Goal: Task Accomplishment & Management: Use online tool/utility

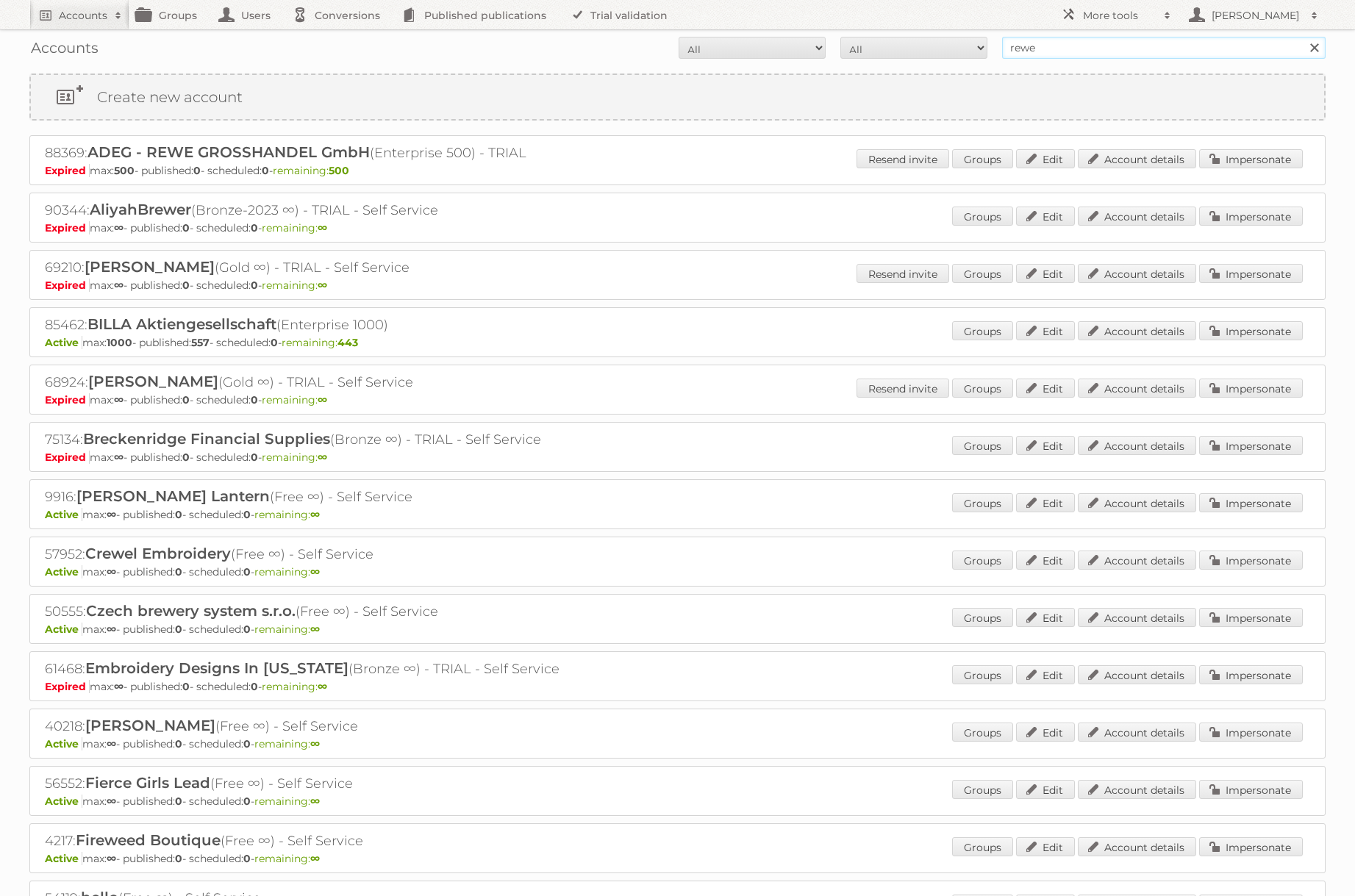
click at [1055, 50] on input "rewe" at bounding box center [1164, 48] width 323 height 22
type input "[PERSON_NAME]@publitas"
click at [1303, 37] on input "Search" at bounding box center [1314, 48] width 22 height 22
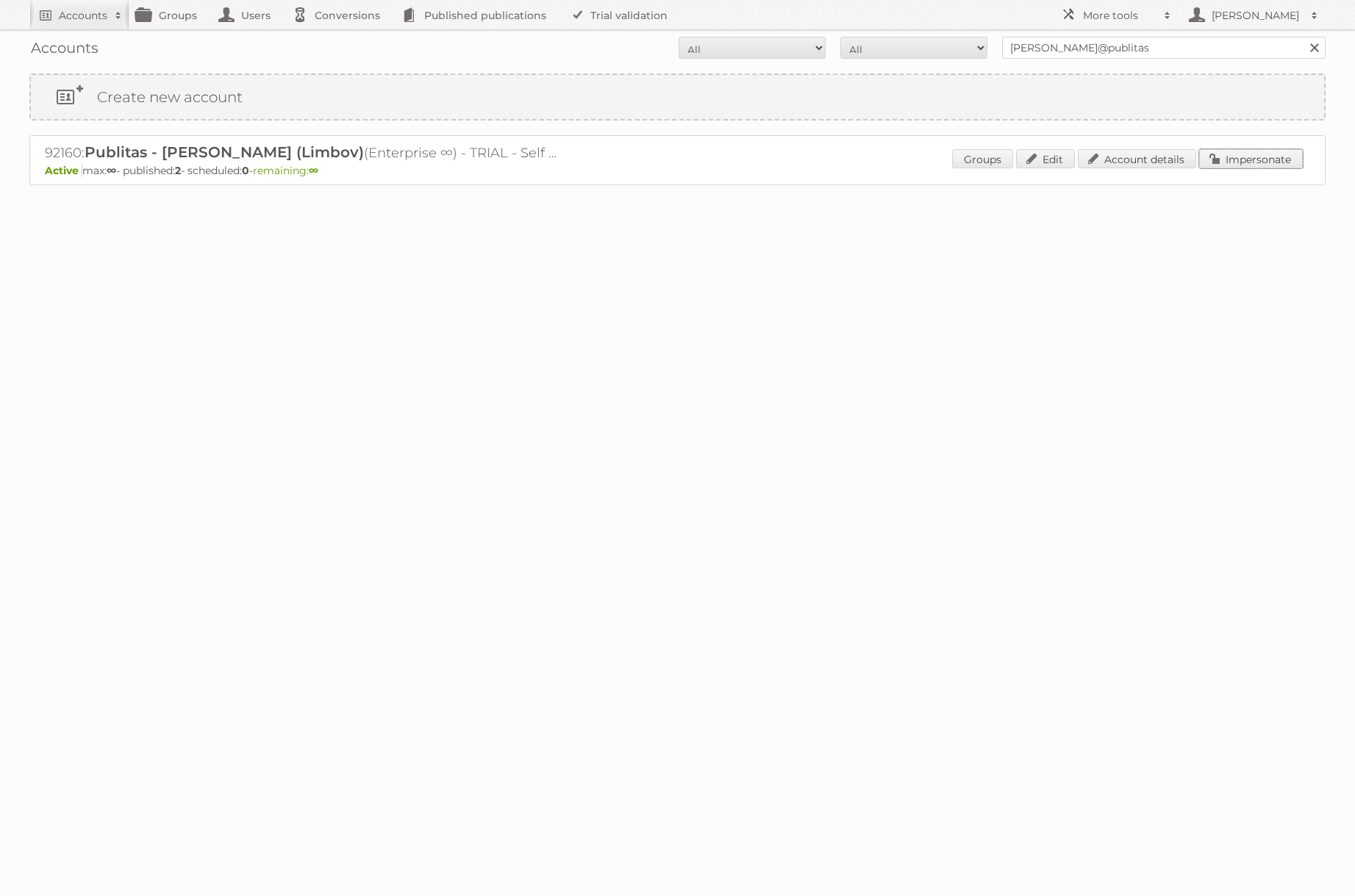
click at [1229, 158] on link "Impersonate" at bounding box center [1251, 158] width 104 height 19
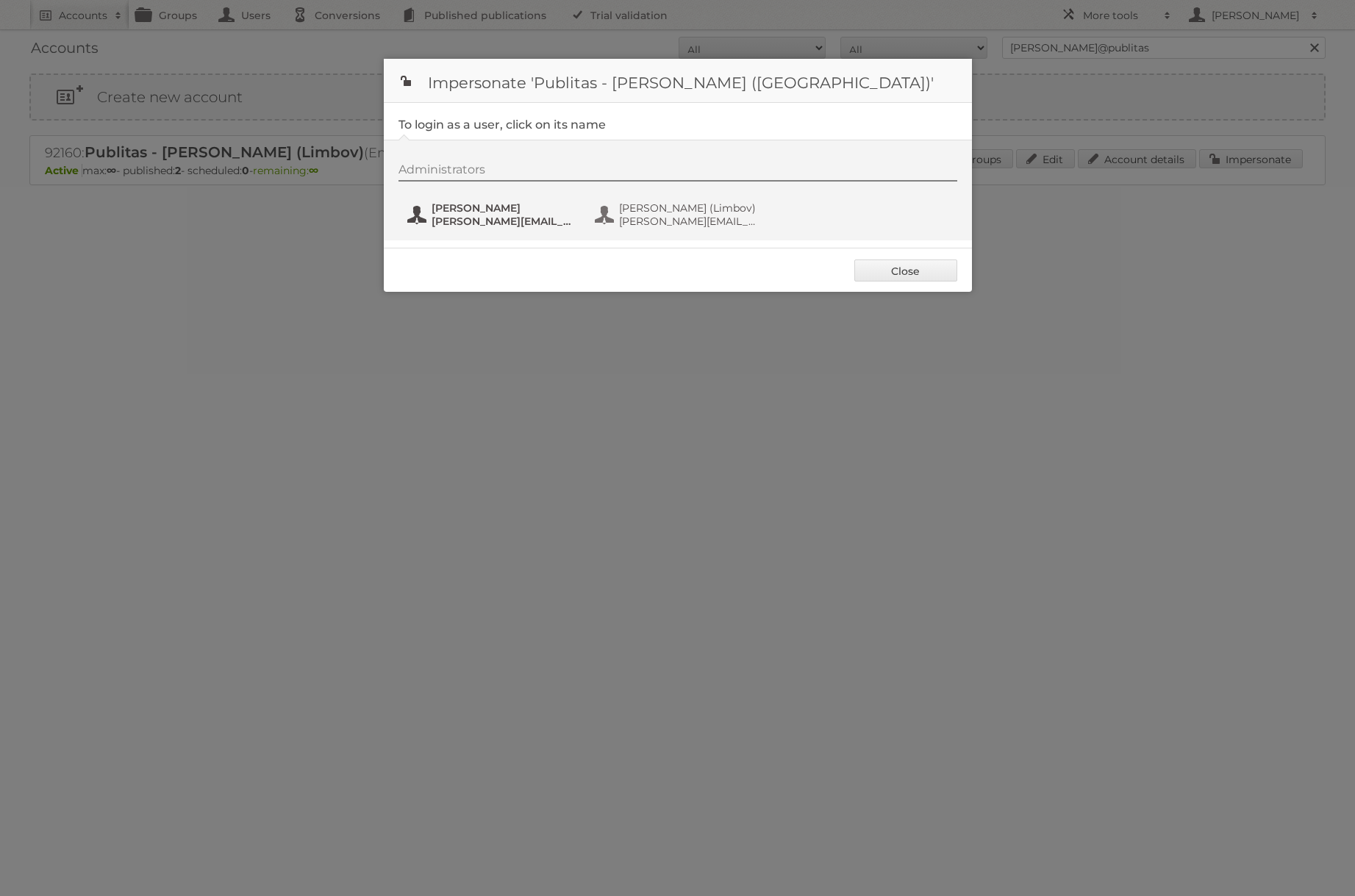
click at [448, 208] on span "Jacek Solon" at bounding box center [503, 208] width 143 height 13
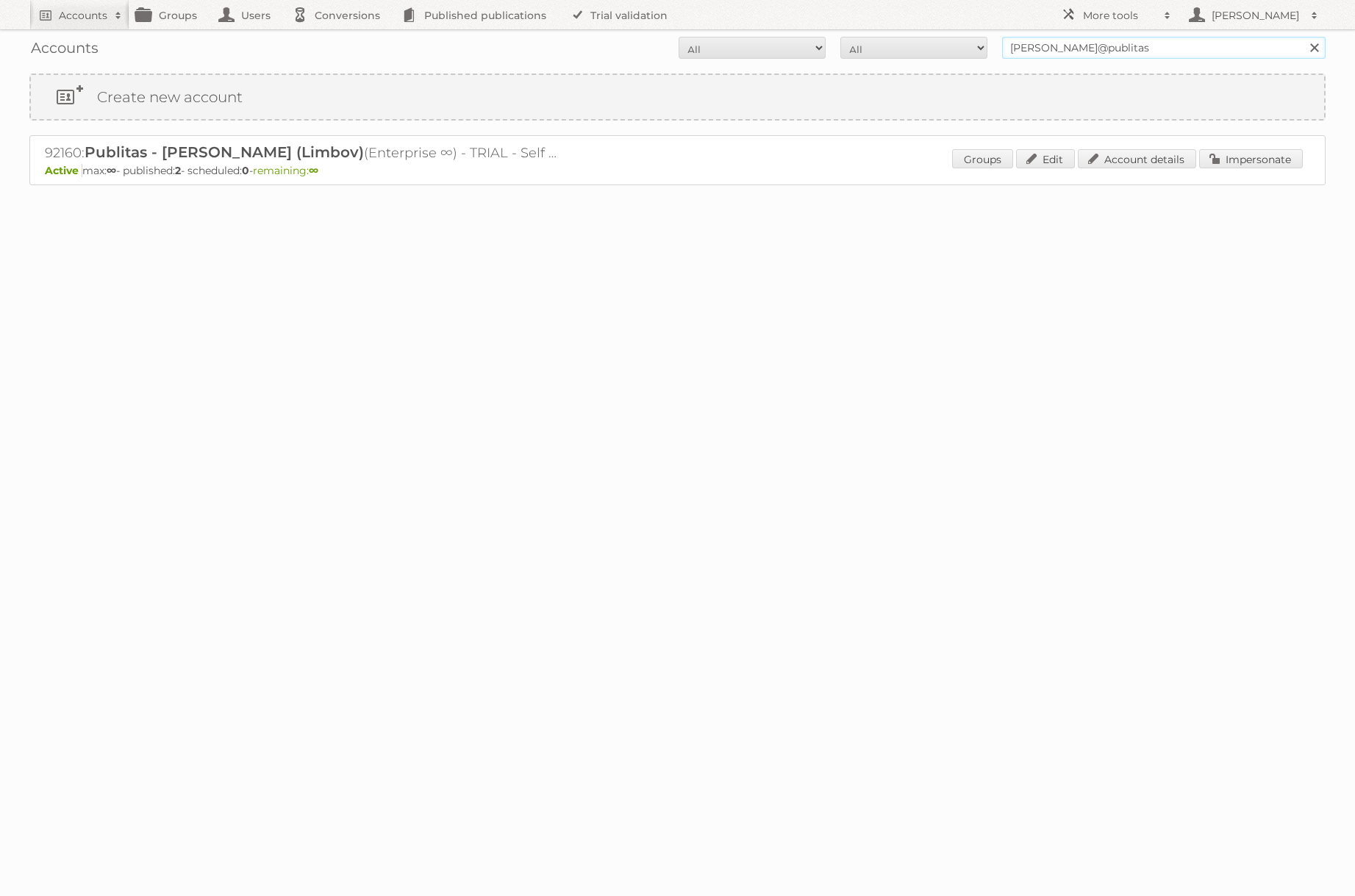
drag, startPoint x: 1111, startPoint y: 45, endPoint x: 951, endPoint y: 35, distance: 160.3
click at [951, 35] on div "Accounts All Active Expired Pending All Paid Trials Self service j.solon@publit…" at bounding box center [678, 48] width 1296 height 37
type input "[PERSON_NAME]"
click at [1303, 37] on input "Search" at bounding box center [1314, 48] width 22 height 22
click at [1233, 162] on link "Impersonate" at bounding box center [1251, 158] width 104 height 19
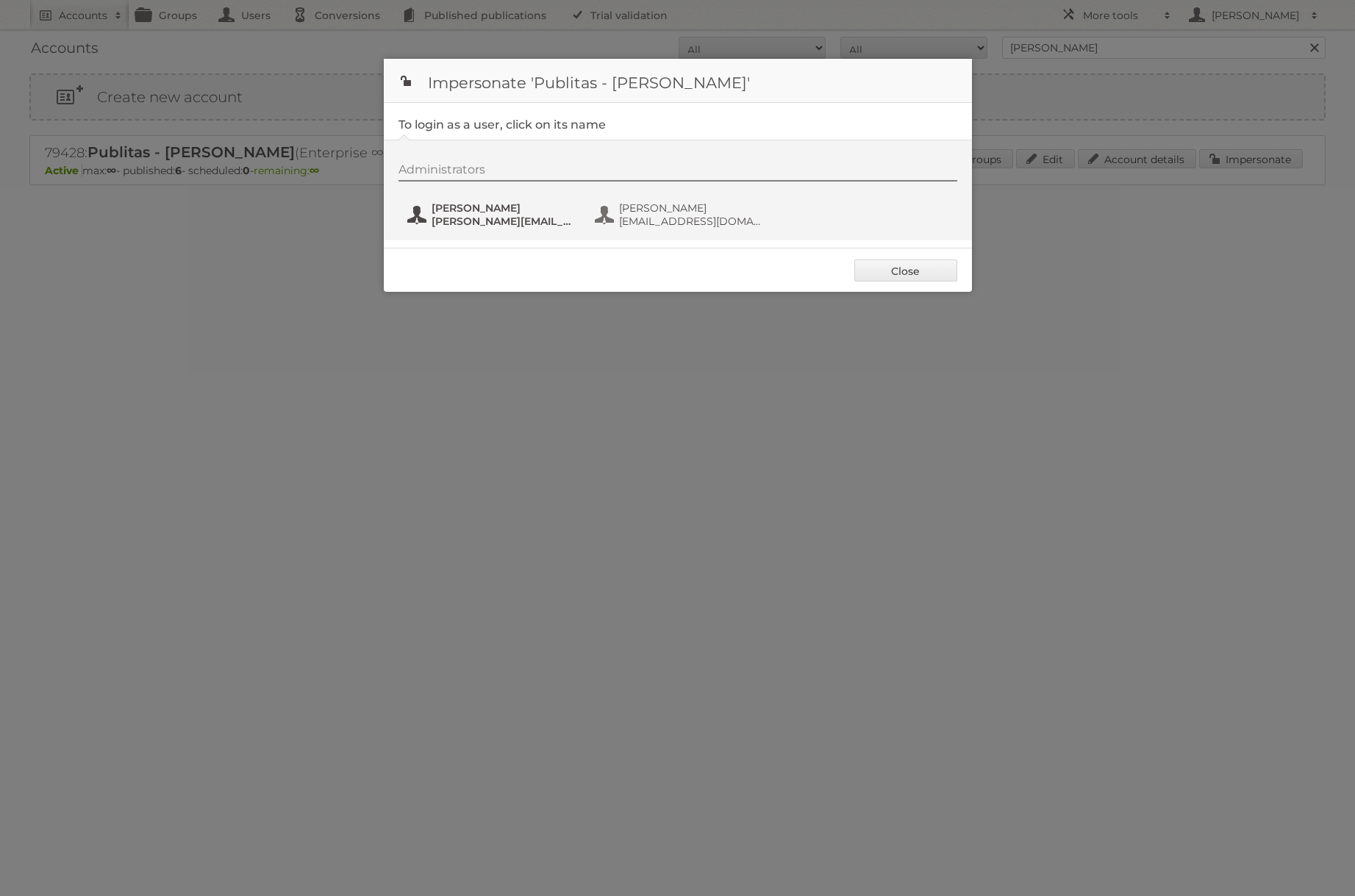
click at [448, 208] on span "[PERSON_NAME]" at bounding box center [503, 208] width 143 height 13
